Goal: Check status: Check status

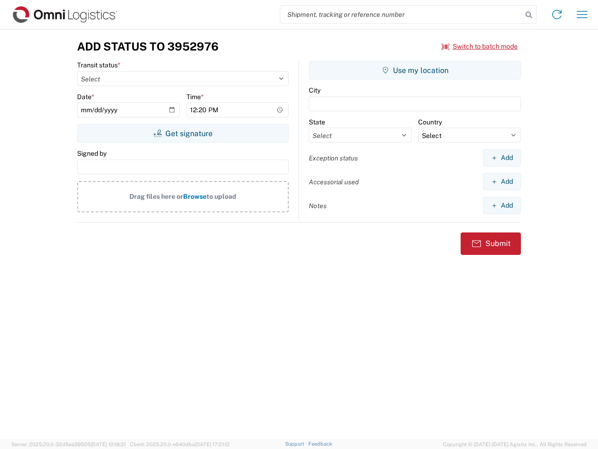
click at [401, 14] on input "search" at bounding box center [401, 15] width 242 height 18
click at [529, 15] on icon at bounding box center [528, 14] width 13 height 13
click at [557, 14] on icon at bounding box center [557, 14] width 15 height 15
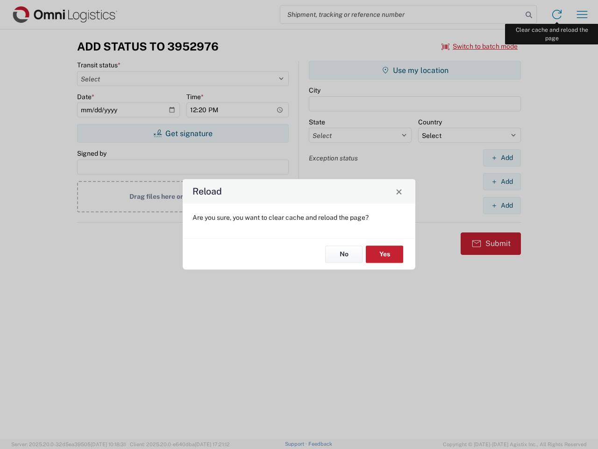
click at [582, 14] on div "Reload Are you sure, you want to clear cache and reload the page? No Yes" at bounding box center [299, 224] width 598 height 449
click at [480, 46] on div "Reload Are you sure, you want to clear cache and reload the page? No Yes" at bounding box center [299, 224] width 598 height 449
click at [183, 133] on div "Reload Are you sure, you want to clear cache and reload the page? No Yes" at bounding box center [299, 224] width 598 height 449
click at [415, 70] on div "Reload Are you sure, you want to clear cache and reload the page? No Yes" at bounding box center [299, 224] width 598 height 449
click at [502, 157] on div "Reload Are you sure, you want to clear cache and reload the page? No Yes" at bounding box center [299, 224] width 598 height 449
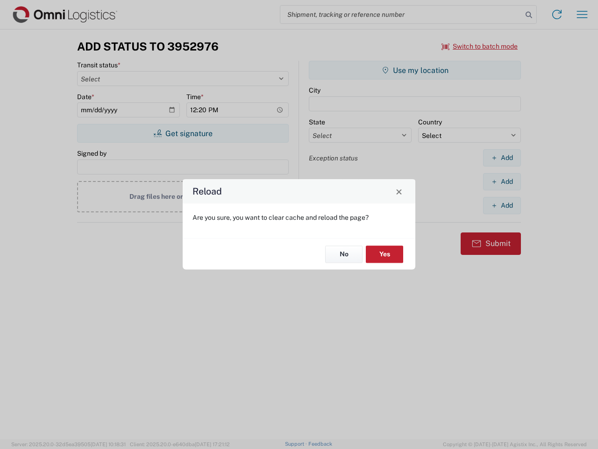
click at [502, 181] on div "Reload Are you sure, you want to clear cache and reload the page? No Yes" at bounding box center [299, 224] width 598 height 449
click at [502, 205] on div "Reload Are you sure, you want to clear cache and reload the page? No Yes" at bounding box center [299, 224] width 598 height 449
